Goal: Information Seeking & Learning: Learn about a topic

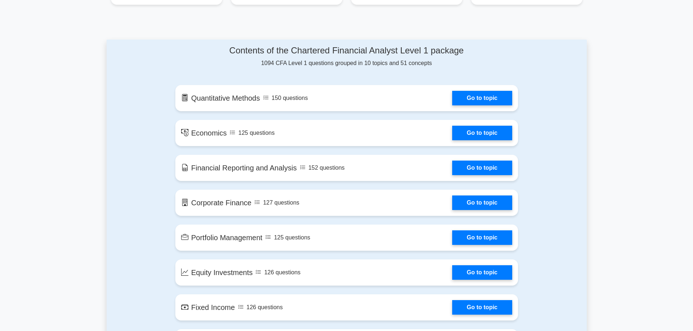
scroll to position [364, 0]
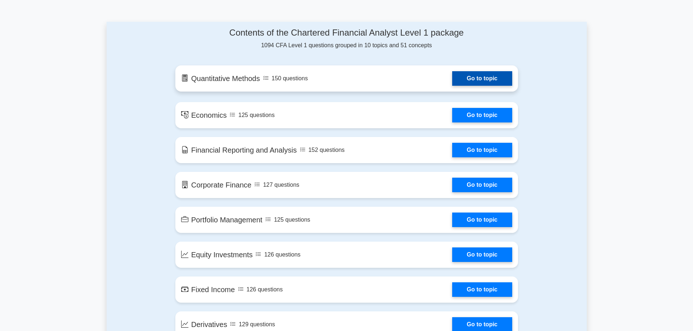
click at [493, 82] on link "Go to topic" at bounding box center [482, 78] width 60 height 15
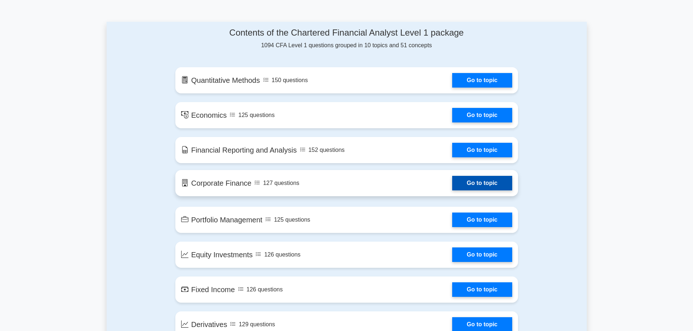
click at [473, 180] on link "Go to topic" at bounding box center [482, 183] width 60 height 15
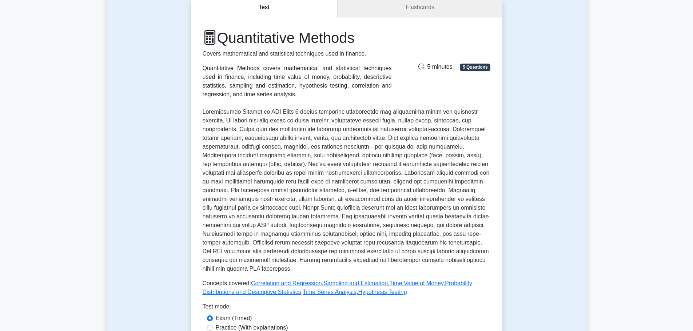
scroll to position [243, 0]
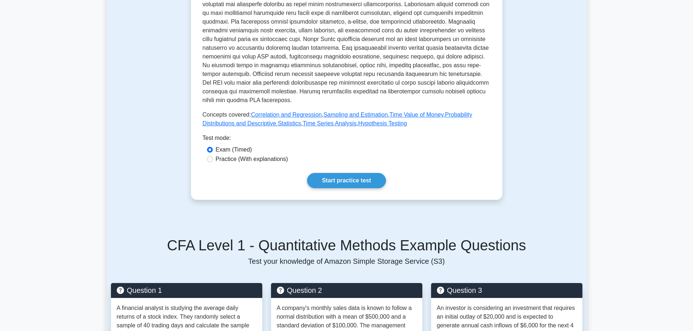
drag, startPoint x: 241, startPoint y: 157, endPoint x: 252, endPoint y: 165, distance: 13.3
click at [241, 157] on label "Practice (With explanations)" at bounding box center [252, 159] width 72 height 9
click at [213, 157] on input "Practice (With explanations)" at bounding box center [210, 159] width 6 height 6
radio input "true"
click at [348, 185] on link "Start practice test" at bounding box center [346, 180] width 79 height 15
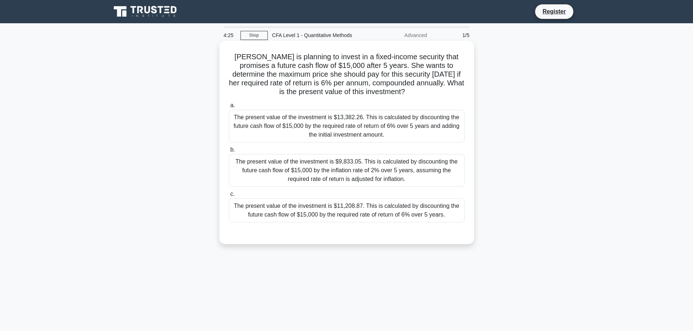
click at [345, 176] on div "The present value of the investment is $9,833.05. This is calculated by discoun…" at bounding box center [347, 170] width 236 height 33
click at [229, 152] on input "b. The present value of the investment is $9,833.05. This is calculated by disc…" at bounding box center [229, 150] width 0 height 5
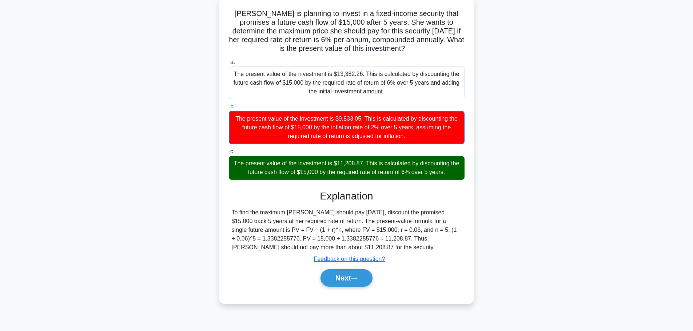
scroll to position [61, 0]
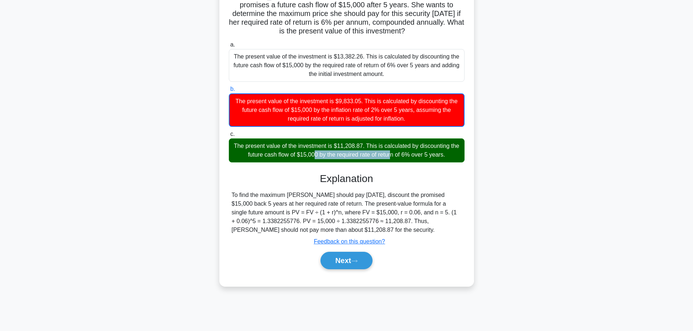
drag, startPoint x: 245, startPoint y: 147, endPoint x: 338, endPoint y: 150, distance: 93.2
click at [330, 151] on div "The present value of the investment is $11,208.87. This is calculated by discou…" at bounding box center [347, 151] width 236 height 24
drag, startPoint x: 366, startPoint y: 147, endPoint x: 435, endPoint y: 166, distance: 71.8
click at [447, 154] on div "The present value of the investment is $11,208.87. This is calculated by discou…" at bounding box center [347, 151] width 236 height 24
click at [349, 265] on button "Next" at bounding box center [347, 260] width 52 height 17
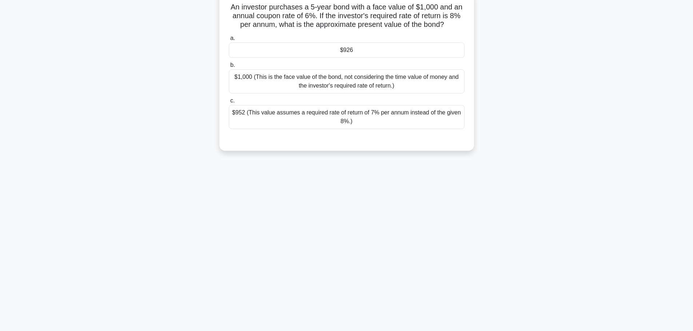
scroll to position [0, 0]
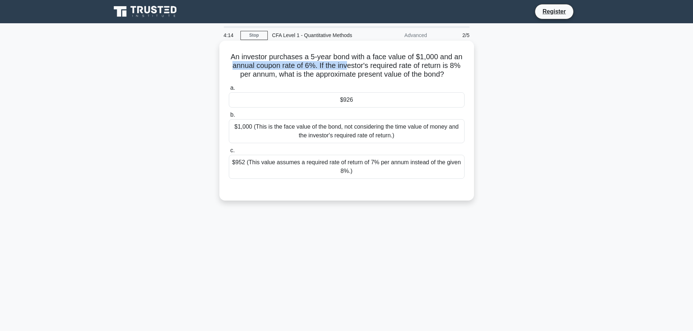
drag, startPoint x: 243, startPoint y: 60, endPoint x: 353, endPoint y: 61, distance: 110.6
click at [349, 62] on h5 "An investor purchases a 5-year bond with a face value of $1,000 and an annual c…" at bounding box center [346, 65] width 237 height 27
drag, startPoint x: 369, startPoint y: 57, endPoint x: 433, endPoint y: 57, distance: 63.3
click at [433, 57] on h5 "An investor purchases a 5-year bond with a face value of $1,000 and an annual c…" at bounding box center [346, 65] width 237 height 27
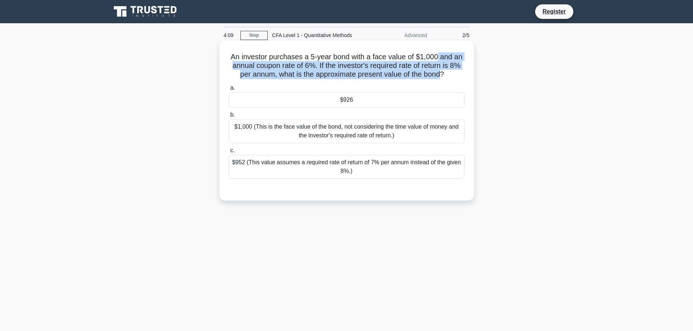
drag, startPoint x: 440, startPoint y: 58, endPoint x: 441, endPoint y: 74, distance: 16.1
click at [442, 74] on h5 "An investor purchases a 5-year bond with a face value of $1,000 and an annual c…" at bounding box center [346, 65] width 237 height 27
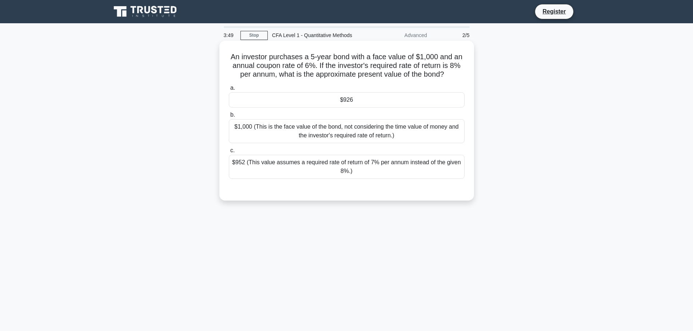
click at [317, 102] on div "$926" at bounding box center [347, 99] width 236 height 15
click at [229, 91] on input "a. $926" at bounding box center [229, 88] width 0 height 5
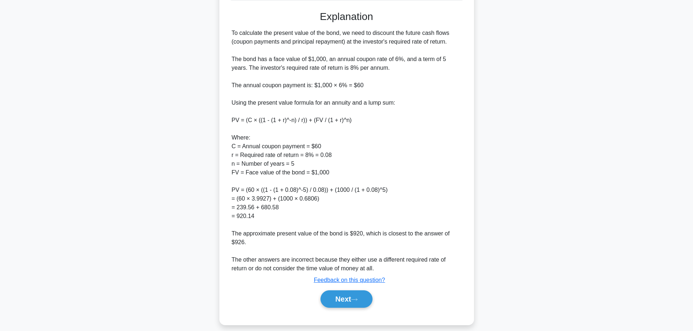
scroll to position [182, 0]
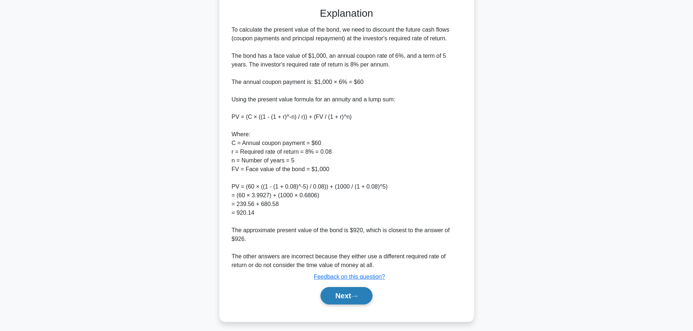
click at [356, 299] on icon at bounding box center [354, 297] width 7 height 4
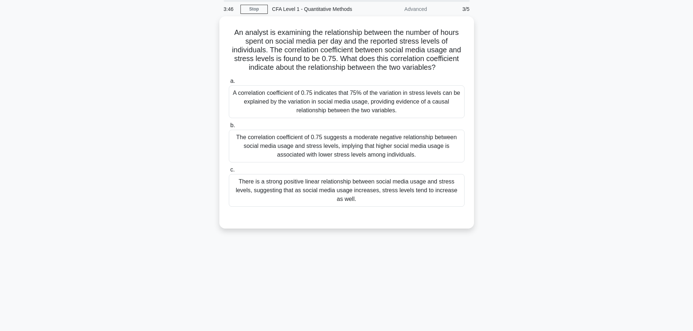
scroll to position [0, 0]
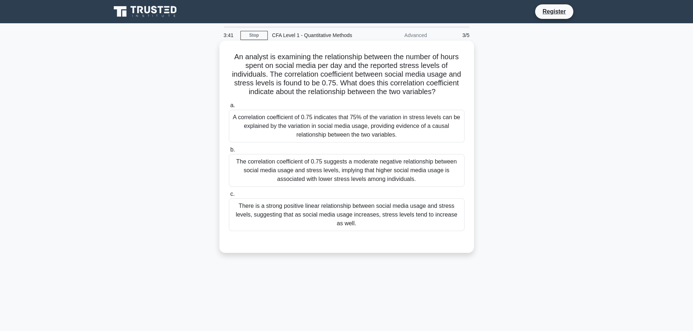
drag, startPoint x: 376, startPoint y: 114, endPoint x: 371, endPoint y: 114, distance: 4.4
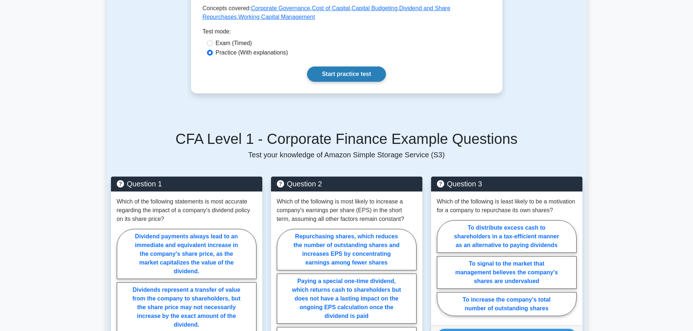
scroll to position [303, 0]
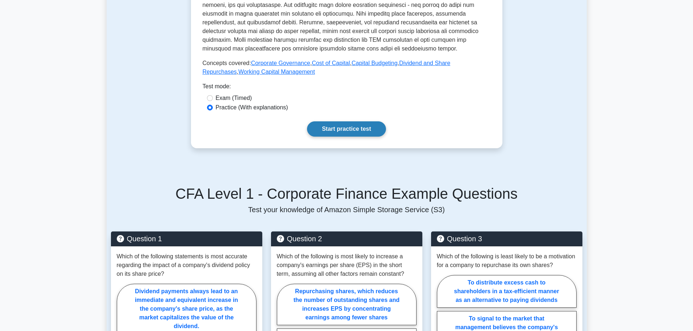
click at [343, 126] on link "Start practice test" at bounding box center [346, 129] width 79 height 15
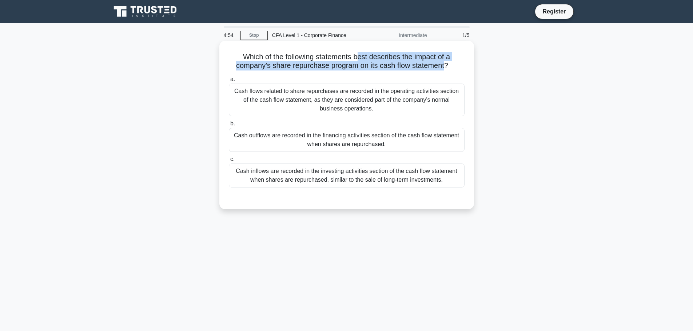
drag, startPoint x: 359, startPoint y: 57, endPoint x: 446, endPoint y: 65, distance: 87.7
click at [446, 65] on h5 "Which of the following statements best describes the impact of a company's shar…" at bounding box center [346, 61] width 237 height 18
drag, startPoint x: 299, startPoint y: 96, endPoint x: 409, endPoint y: 102, distance: 110.7
click at [409, 102] on div "Cash flows related to share repurchases are recorded in the operating activitie…" at bounding box center [347, 100] width 236 height 33
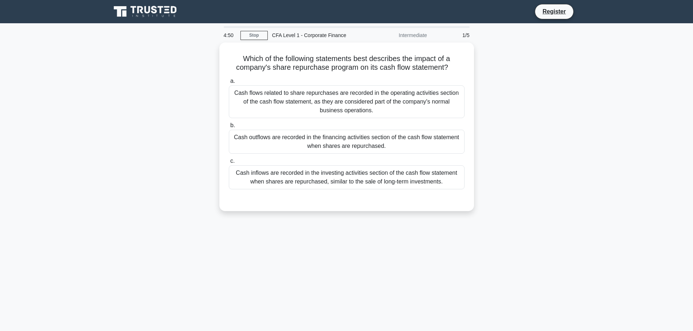
click at [161, 131] on div "Which of the following statements best describes the impact of a company's shar…" at bounding box center [347, 132] width 480 height 178
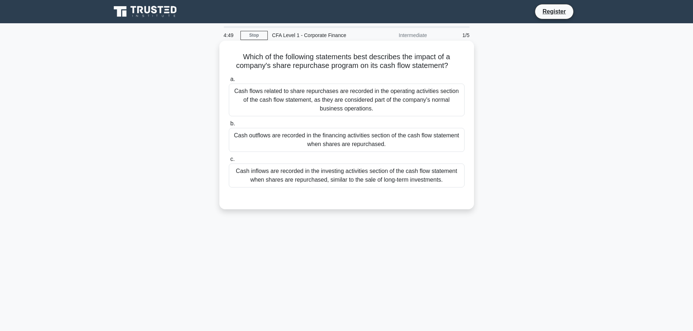
drag, startPoint x: 237, startPoint y: 137, endPoint x: 350, endPoint y: 138, distance: 113.2
click at [346, 138] on div "Cash outflows are recorded in the financing activities section of the cash flow…" at bounding box center [347, 140] width 236 height 24
click at [367, 102] on div "Cash flows related to share repurchases are recorded in the operating activitie…" at bounding box center [347, 100] width 236 height 33
click at [229, 82] on input "a. Cash flows related to share repurchases are recorded in the operating activi…" at bounding box center [229, 79] width 0 height 5
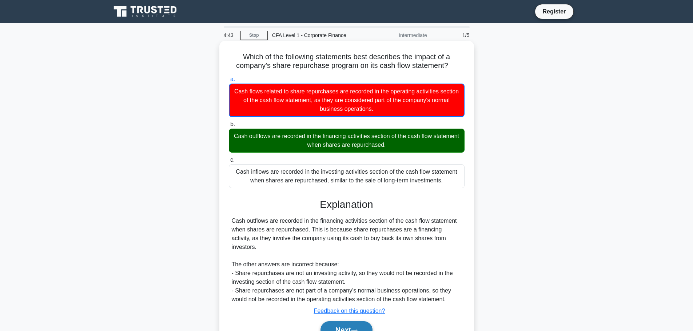
click at [347, 322] on button "Next" at bounding box center [347, 330] width 52 height 17
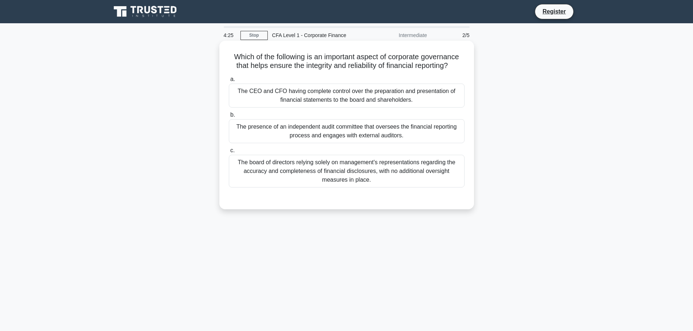
click at [388, 130] on div "The presence of an independent audit committee that oversees the financial repo…" at bounding box center [347, 131] width 236 height 24
click at [229, 118] on input "b. The presence of an independent audit committee that oversees the financial r…" at bounding box center [229, 115] width 0 height 5
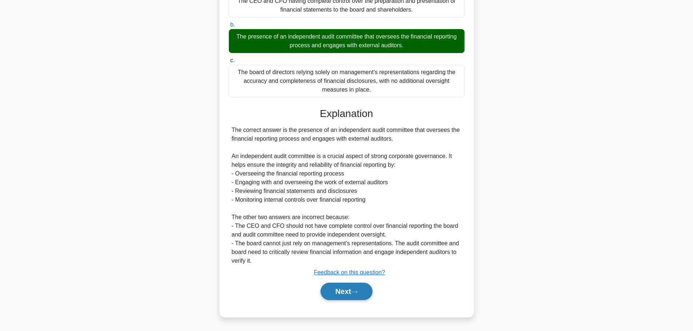
click at [354, 289] on button "Next" at bounding box center [347, 291] width 52 height 17
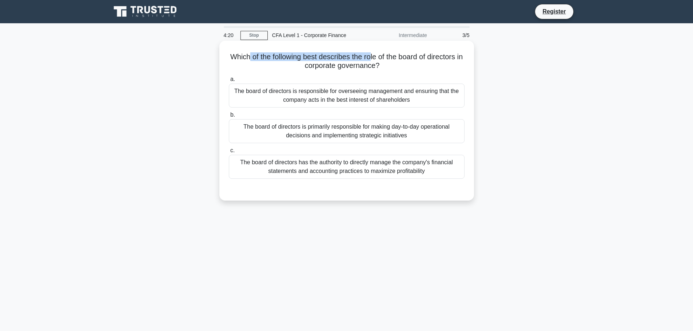
drag, startPoint x: 251, startPoint y: 58, endPoint x: 376, endPoint y: 59, distance: 124.4
click at [376, 59] on h5 "Which of the following best describes the role of the board of directors in cor…" at bounding box center [346, 61] width 237 height 18
drag, startPoint x: 385, startPoint y: 61, endPoint x: 430, endPoint y: 61, distance: 44.8
click at [430, 61] on h5 "Which of the following best describes the role of the board of directors in cor…" at bounding box center [346, 61] width 237 height 18
drag, startPoint x: 305, startPoint y: 64, endPoint x: 306, endPoint y: 69, distance: 4.5
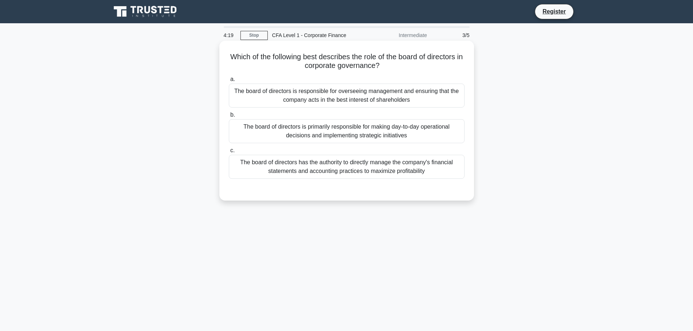
click at [305, 65] on h5 "Which of the following best describes the role of the board of directors in cor…" at bounding box center [346, 61] width 237 height 18
drag, startPoint x: 231, startPoint y: 93, endPoint x: 426, endPoint y: 102, distance: 195.6
click at [426, 102] on div "The board of directors is responsible for overseeing management and ensuring th…" at bounding box center [347, 96] width 236 height 24
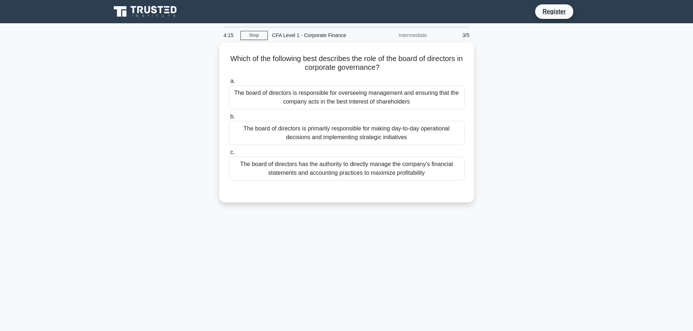
click at [92, 138] on main "4:15 Stop CFA Level 1 - Corporate Finance Intermediate 3/5 Which of the followi…" at bounding box center [346, 208] width 693 height 370
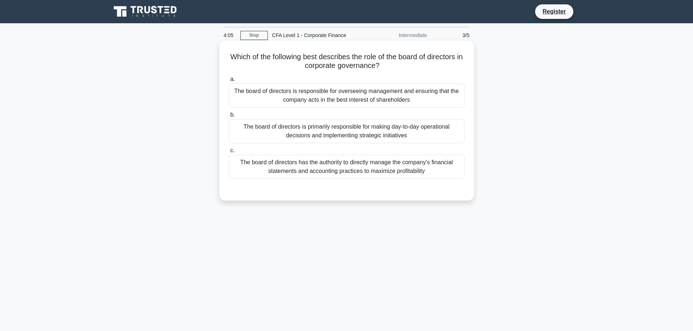
click at [377, 97] on div "The board of directors is responsible for overseeing management and ensuring th…" at bounding box center [347, 96] width 236 height 24
click at [229, 82] on input "a. The board of directors is responsible for overseeing management and ensuring…" at bounding box center [229, 79] width 0 height 5
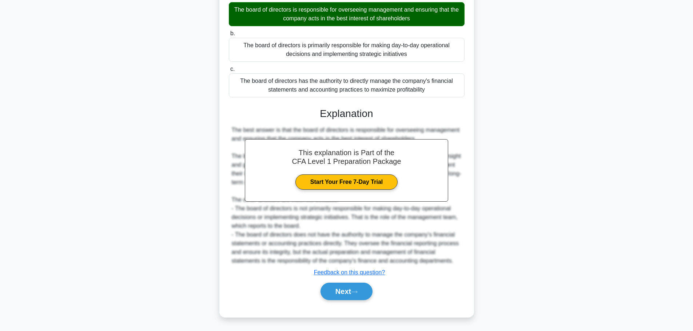
scroll to position [82, 0]
click at [342, 295] on button "Next" at bounding box center [347, 291] width 52 height 17
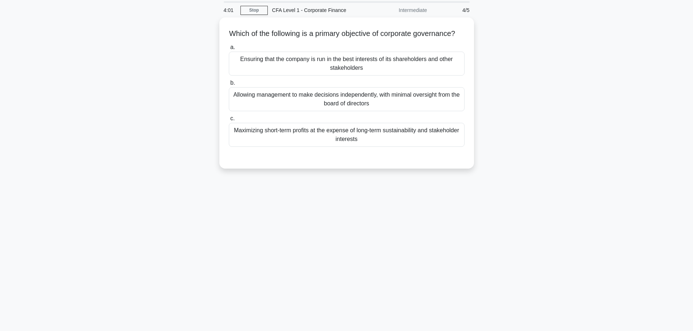
scroll to position [0, 0]
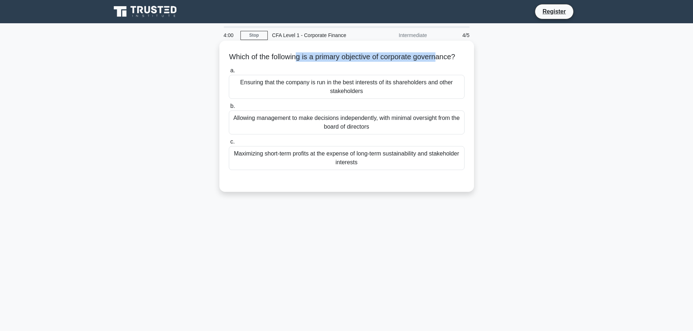
drag, startPoint x: 302, startPoint y: 60, endPoint x: 446, endPoint y: 59, distance: 143.7
click at [446, 59] on h5 "Which of the following is a primary objective of corporate governance? .spinner…" at bounding box center [346, 56] width 237 height 9
click at [465, 62] on h5 "Which of the following is a primary objective of corporate governance? .spinner…" at bounding box center [346, 56] width 237 height 9
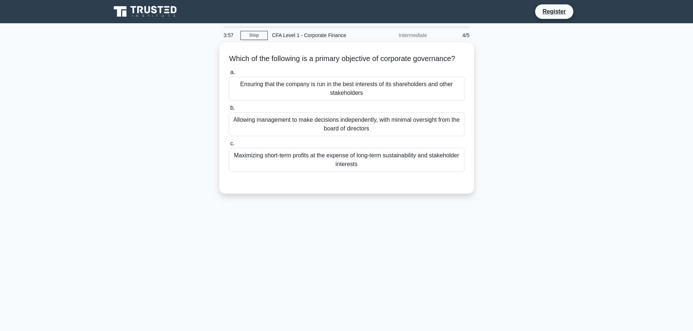
drag, startPoint x: 134, startPoint y: 10, endPoint x: 117, endPoint y: 92, distance: 83.2
click at [134, 10] on icon at bounding box center [134, 9] width 6 height 7
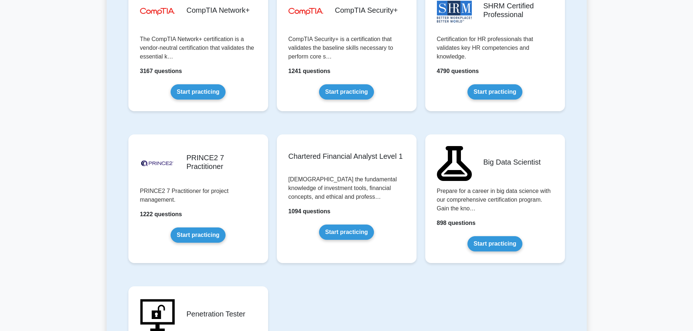
scroll to position [1334, 0]
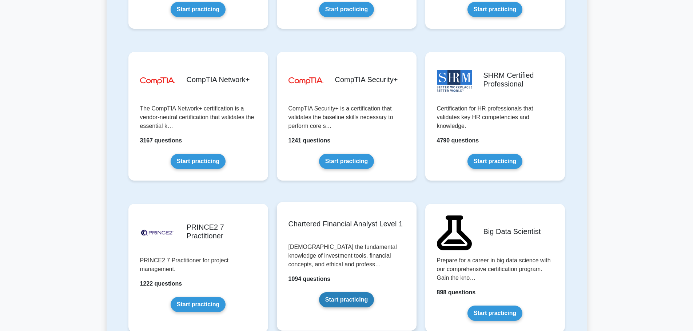
click at [340, 293] on link "Start practicing" at bounding box center [346, 300] width 55 height 15
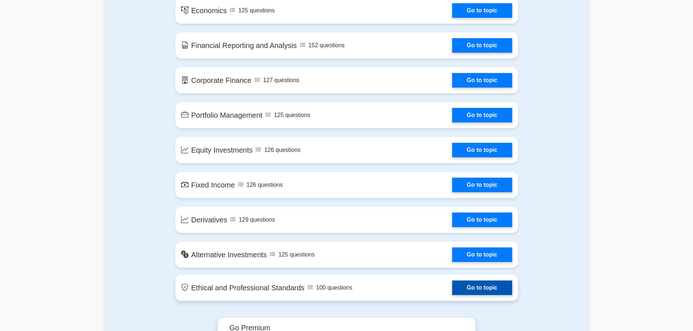
scroll to position [425, 0]
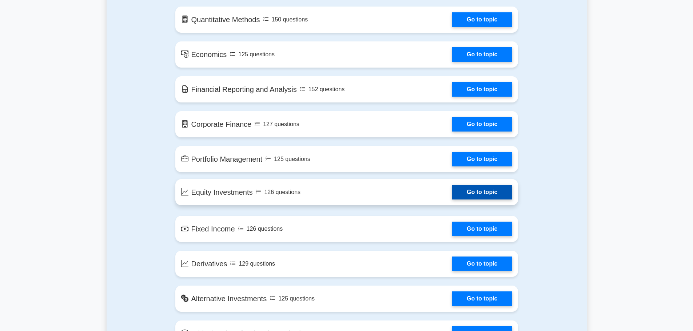
click at [479, 195] on link "Go to topic" at bounding box center [482, 192] width 60 height 15
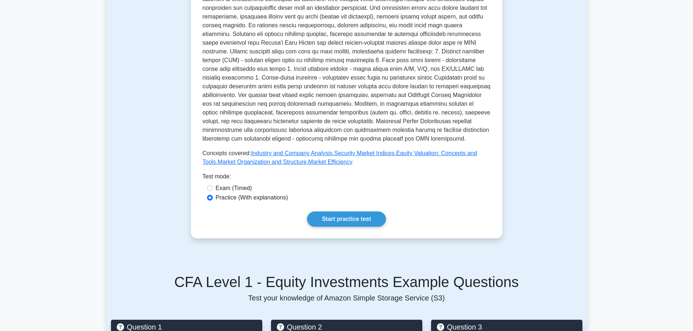
scroll to position [303, 0]
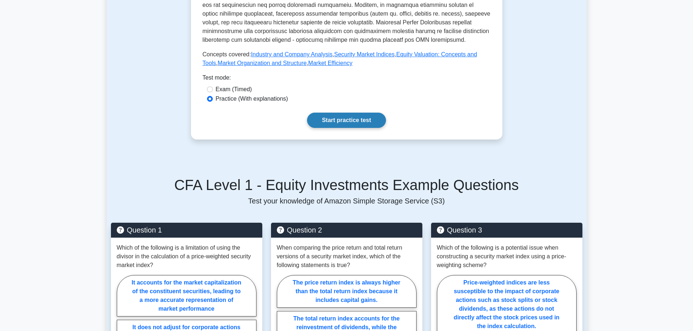
click at [319, 116] on link "Start practice test" at bounding box center [346, 120] width 79 height 15
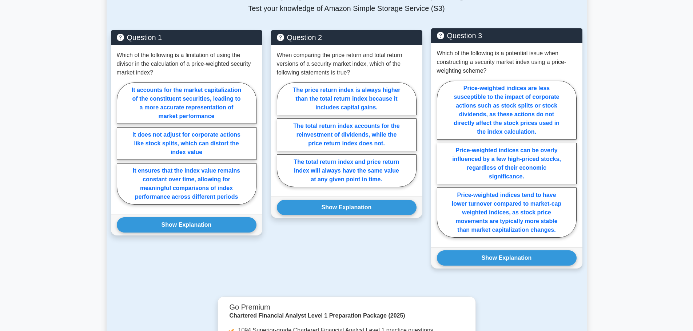
scroll to position [425, 0]
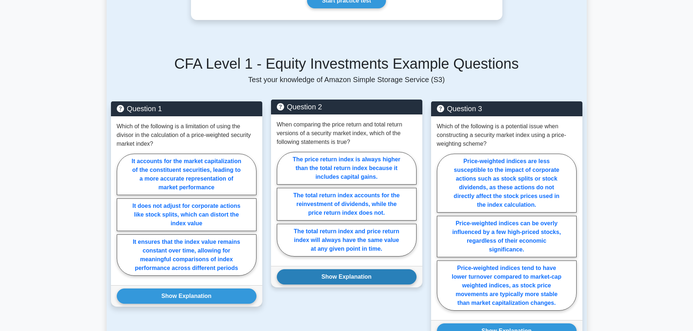
click at [339, 270] on button "Show Explanation" at bounding box center [347, 277] width 140 height 15
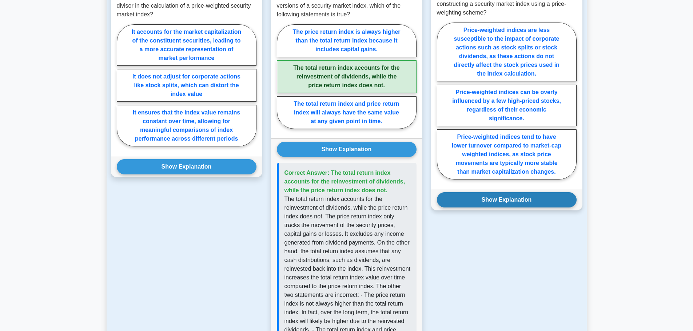
scroll to position [485, 0]
